Goal: Transaction & Acquisition: Subscribe to service/newsletter

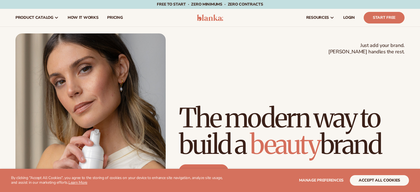
scroll to position [176, 0]
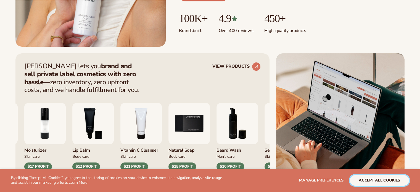
click at [390, 181] on button "accept all cookies" at bounding box center [379, 180] width 59 height 11
click at [387, 177] on button "accept all cookies" at bounding box center [379, 180] width 59 height 11
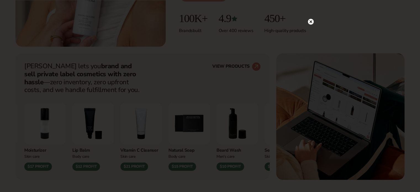
click at [309, 21] on circle at bounding box center [311, 22] width 6 height 6
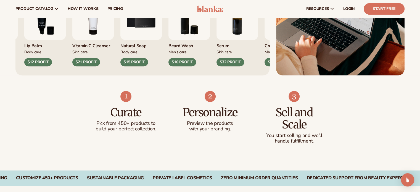
scroll to position [0, 0]
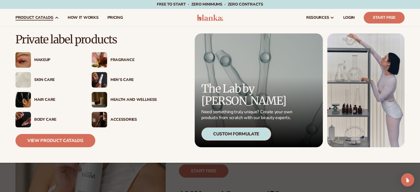
click at [43, 62] on div "Makeup" at bounding box center [57, 60] width 46 height 5
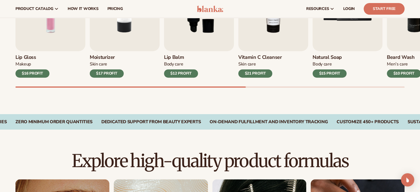
scroll to position [175, 0]
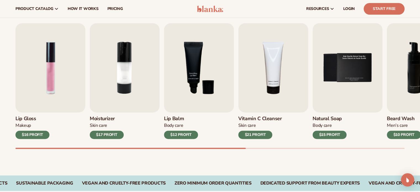
click at [30, 137] on div "$16 PROFIT" at bounding box center [32, 135] width 34 height 8
click at [38, 133] on div "$16 PROFIT" at bounding box center [32, 135] width 34 height 8
click at [107, 134] on div "$17 PROFIT" at bounding box center [107, 135] width 34 height 8
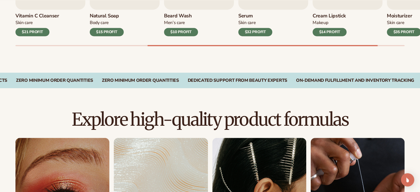
scroll to position [279, 0]
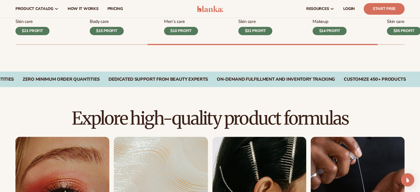
drag, startPoint x: 258, startPoint y: 36, endPoint x: 258, endPoint y: 31, distance: 5.8
click at [258, 31] on div "$32 PROFIT" at bounding box center [255, 31] width 34 height 8
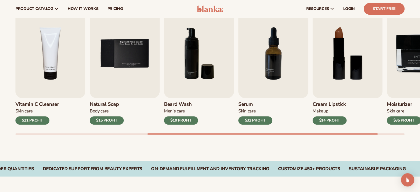
scroll to position [189, 0]
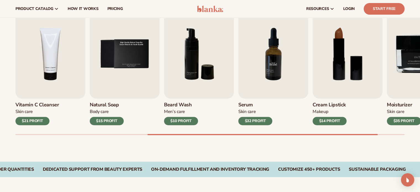
click at [263, 62] on img "7 / 9" at bounding box center [273, 53] width 70 height 89
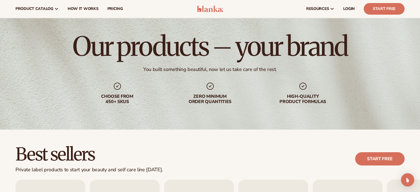
scroll to position [0, 0]
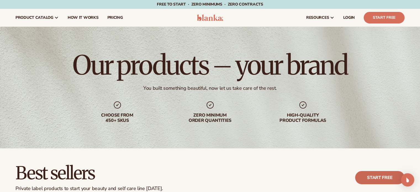
click at [396, 181] on link "Start free" at bounding box center [379, 177] width 49 height 13
click at [381, 17] on link "Start Free" at bounding box center [384, 18] width 41 height 12
